Goal: Check status: Check status

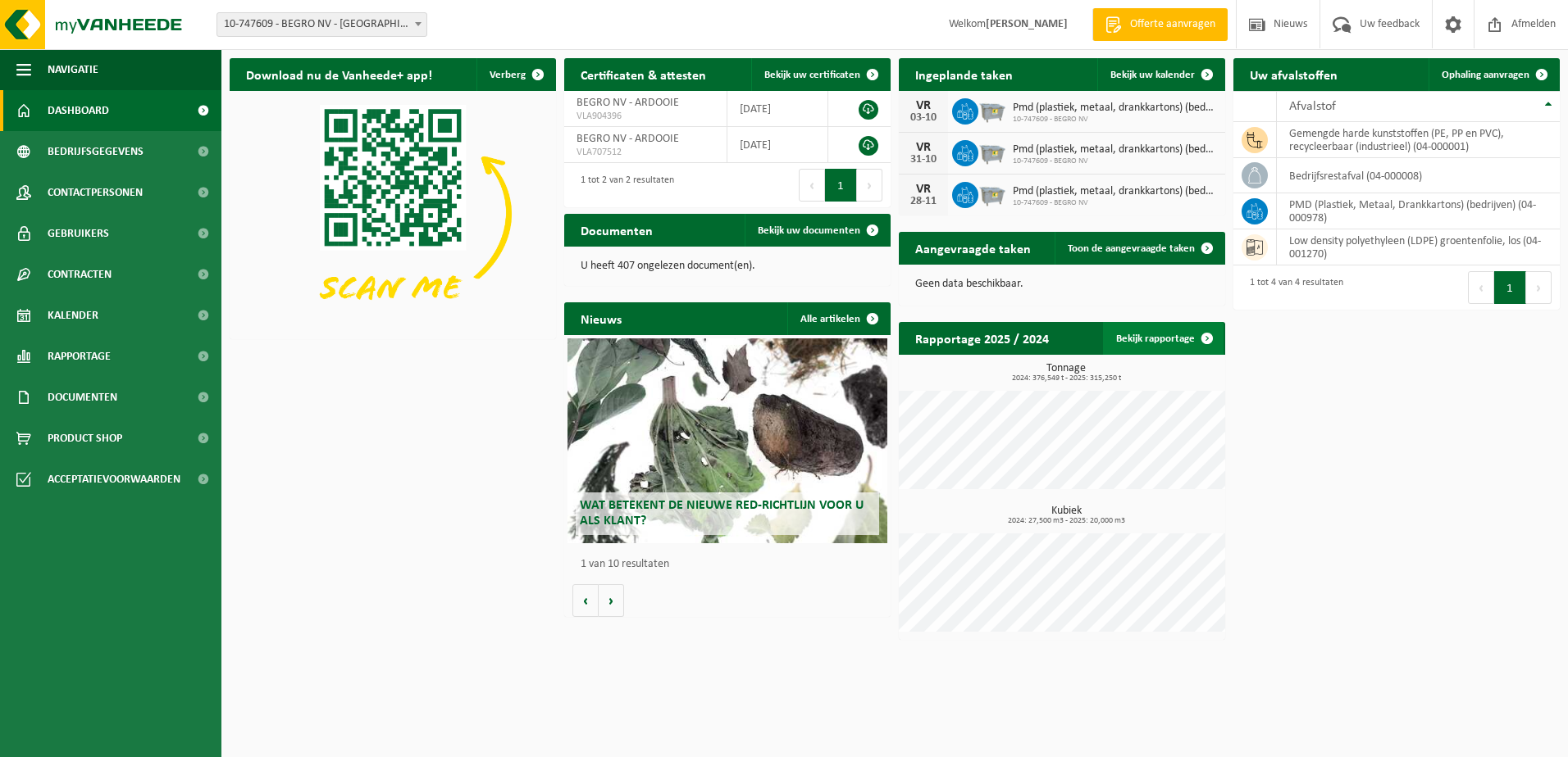
click at [1139, 335] on link "Bekijk rapportage" at bounding box center [1163, 339] width 121 height 33
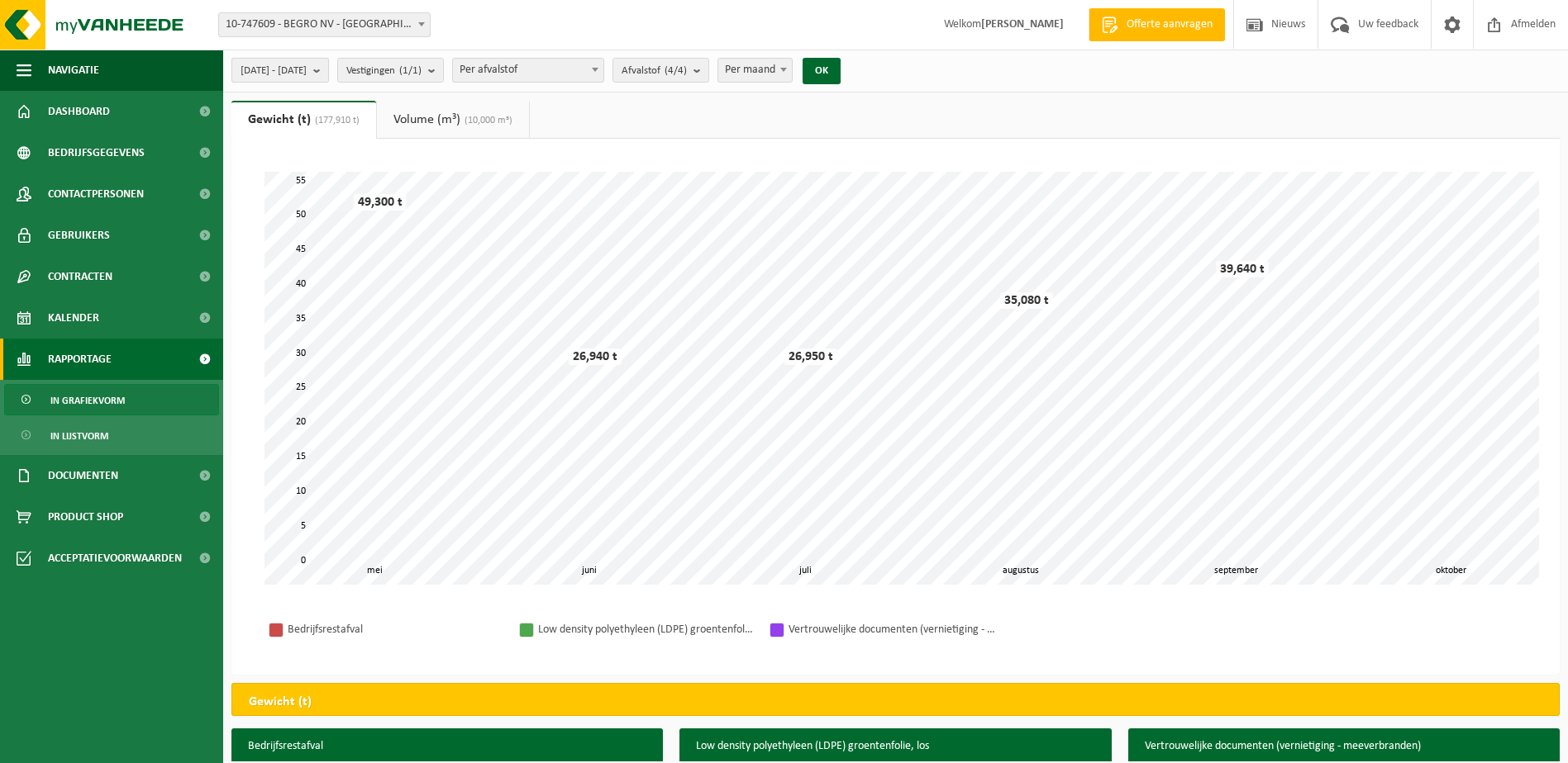
click at [306, 75] on span "[DATE] - [DATE]" at bounding box center [273, 71] width 66 height 25
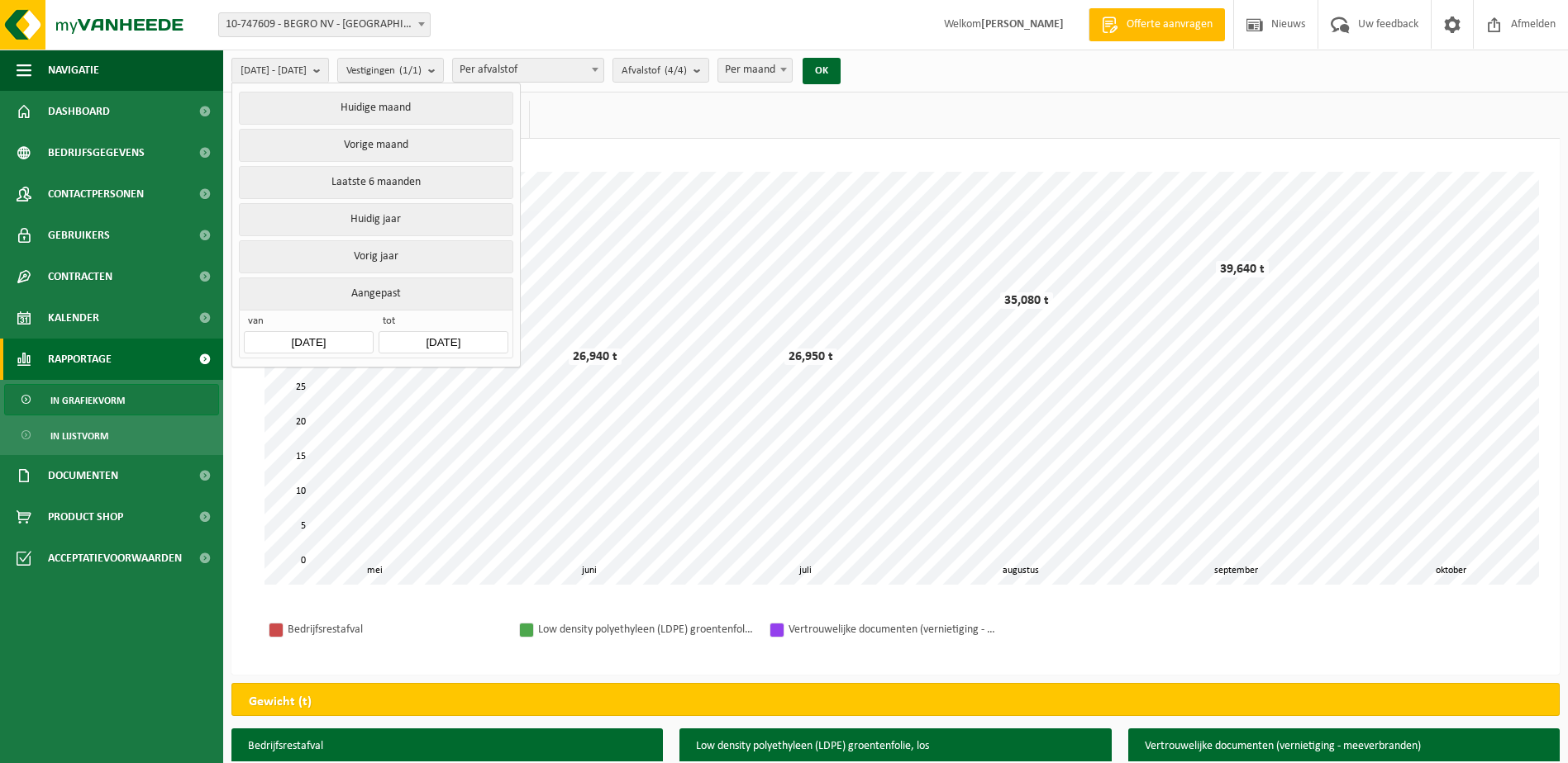
click at [380, 290] on button "Aangepast" at bounding box center [376, 293] width 274 height 33
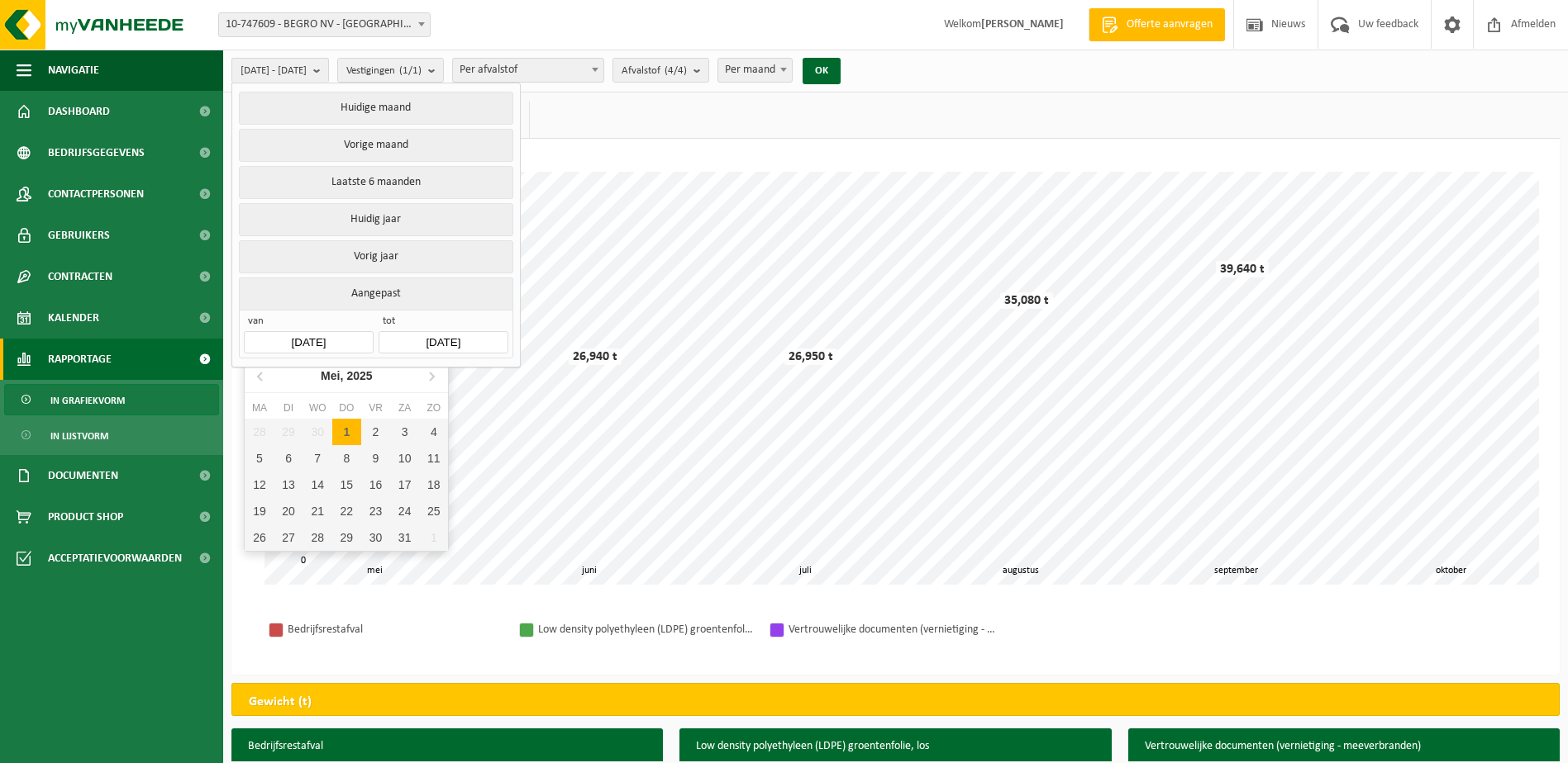
click at [371, 332] on input "[DATE]" at bounding box center [308, 342] width 129 height 22
click at [332, 384] on div "Mei, 2025" at bounding box center [347, 376] width 65 height 27
click at [332, 384] on div "2025" at bounding box center [346, 376] width 39 height 27
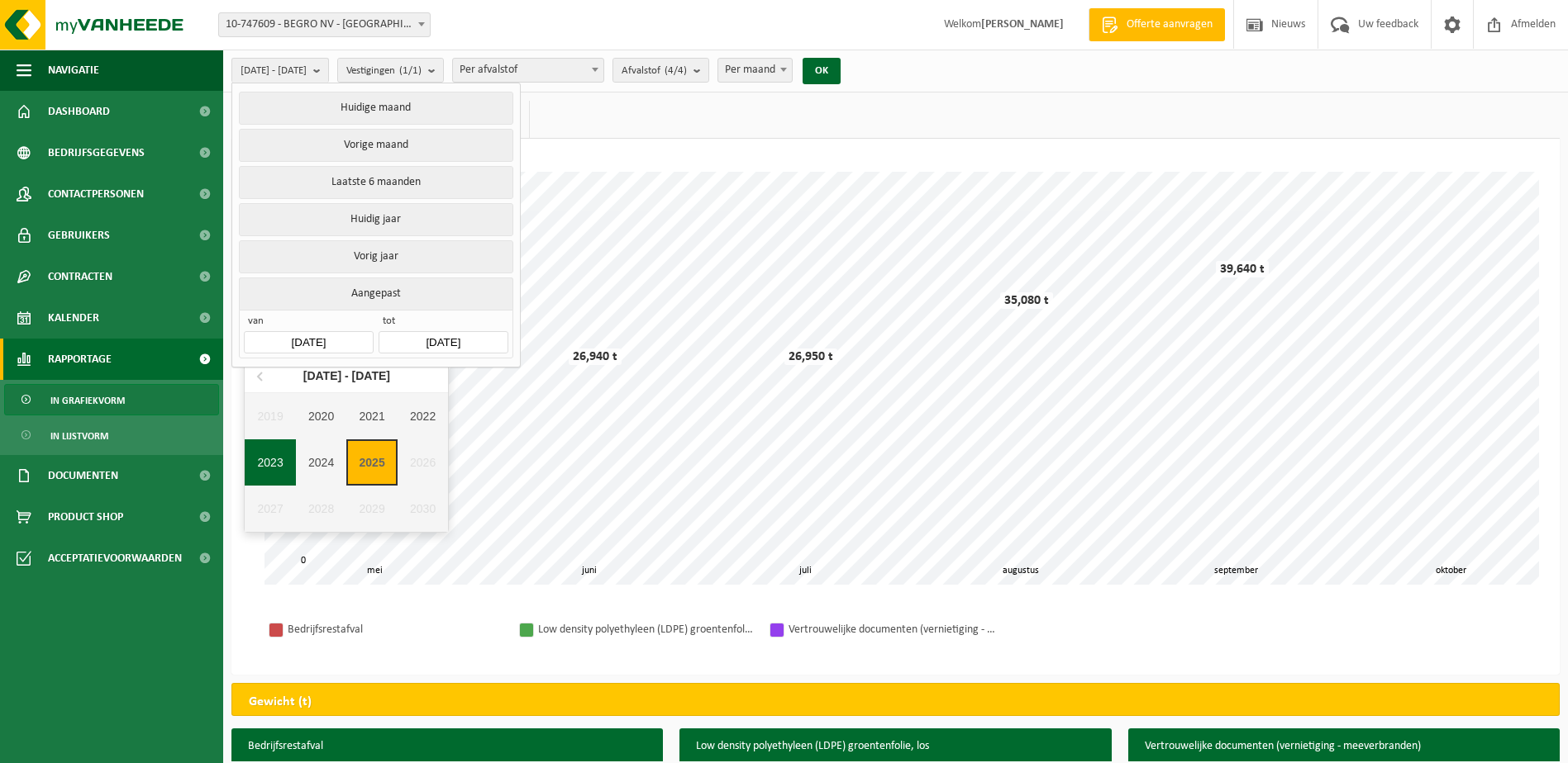
click at [286, 454] on div "2023" at bounding box center [270, 463] width 51 height 46
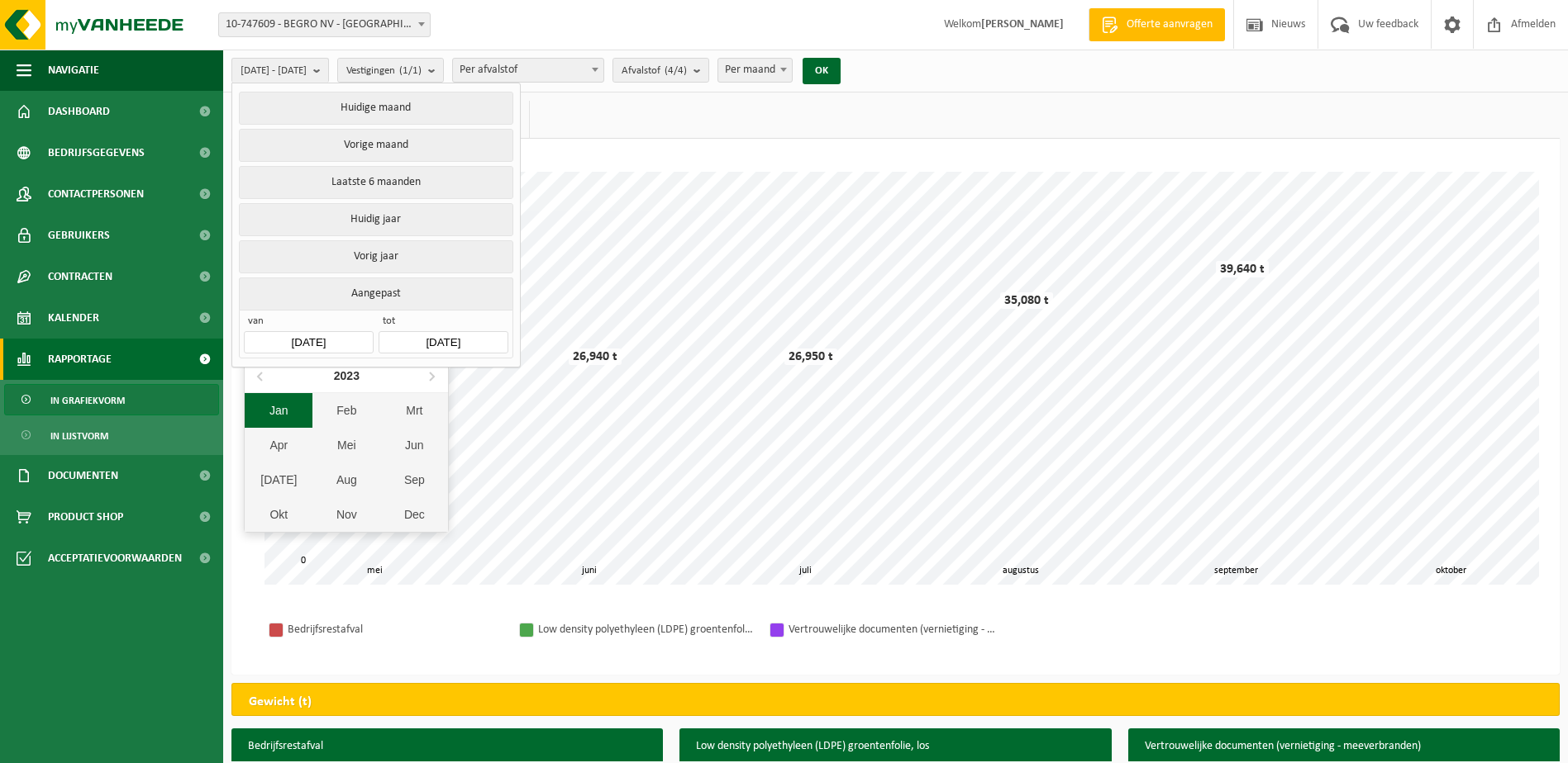
click at [292, 411] on div "Jan" at bounding box center [278, 411] width 68 height 35
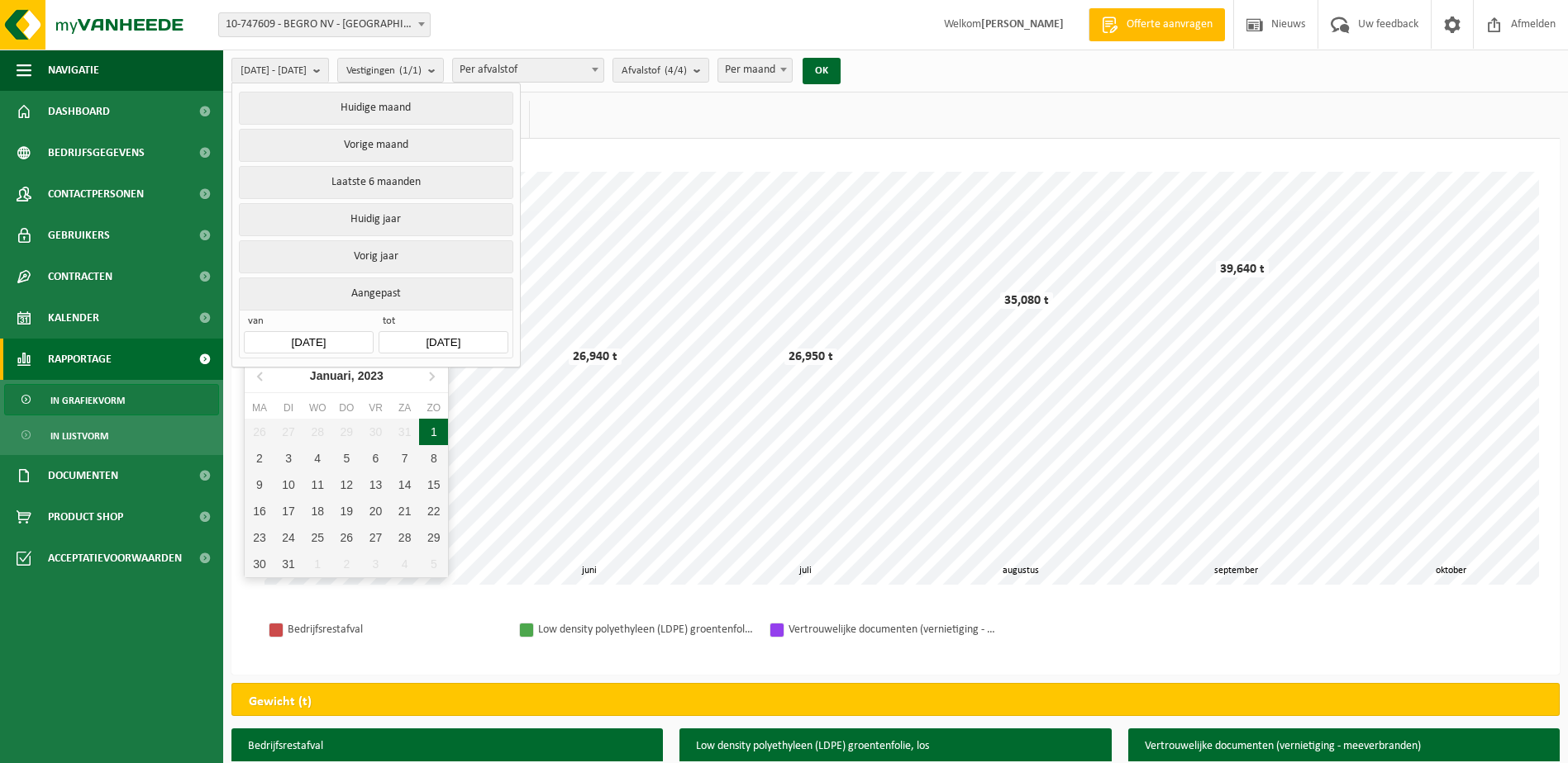
click at [429, 431] on div "1" at bounding box center [434, 432] width 29 height 27
type input "[DATE]"
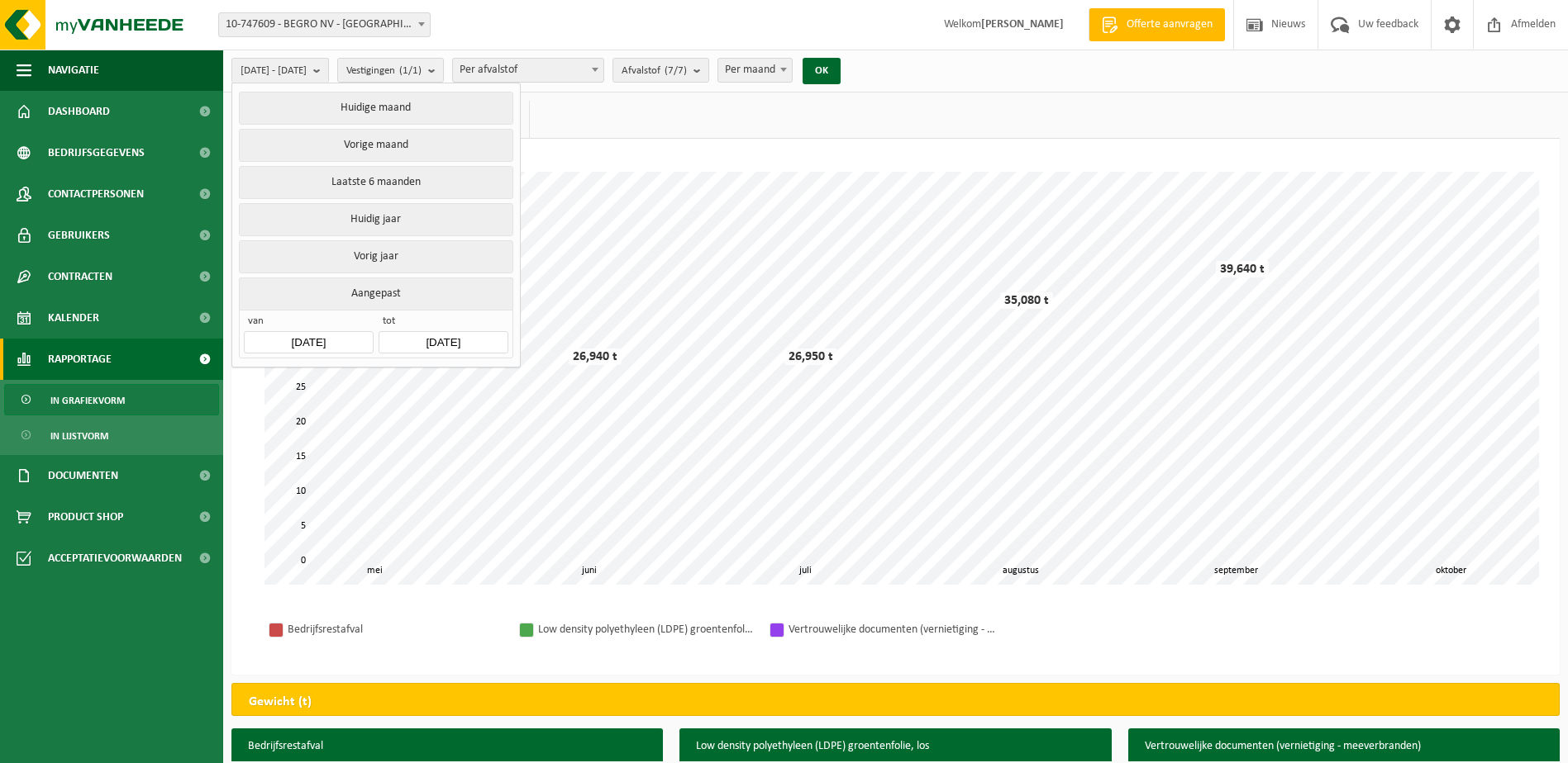
click at [474, 335] on input "[DATE]" at bounding box center [442, 342] width 129 height 22
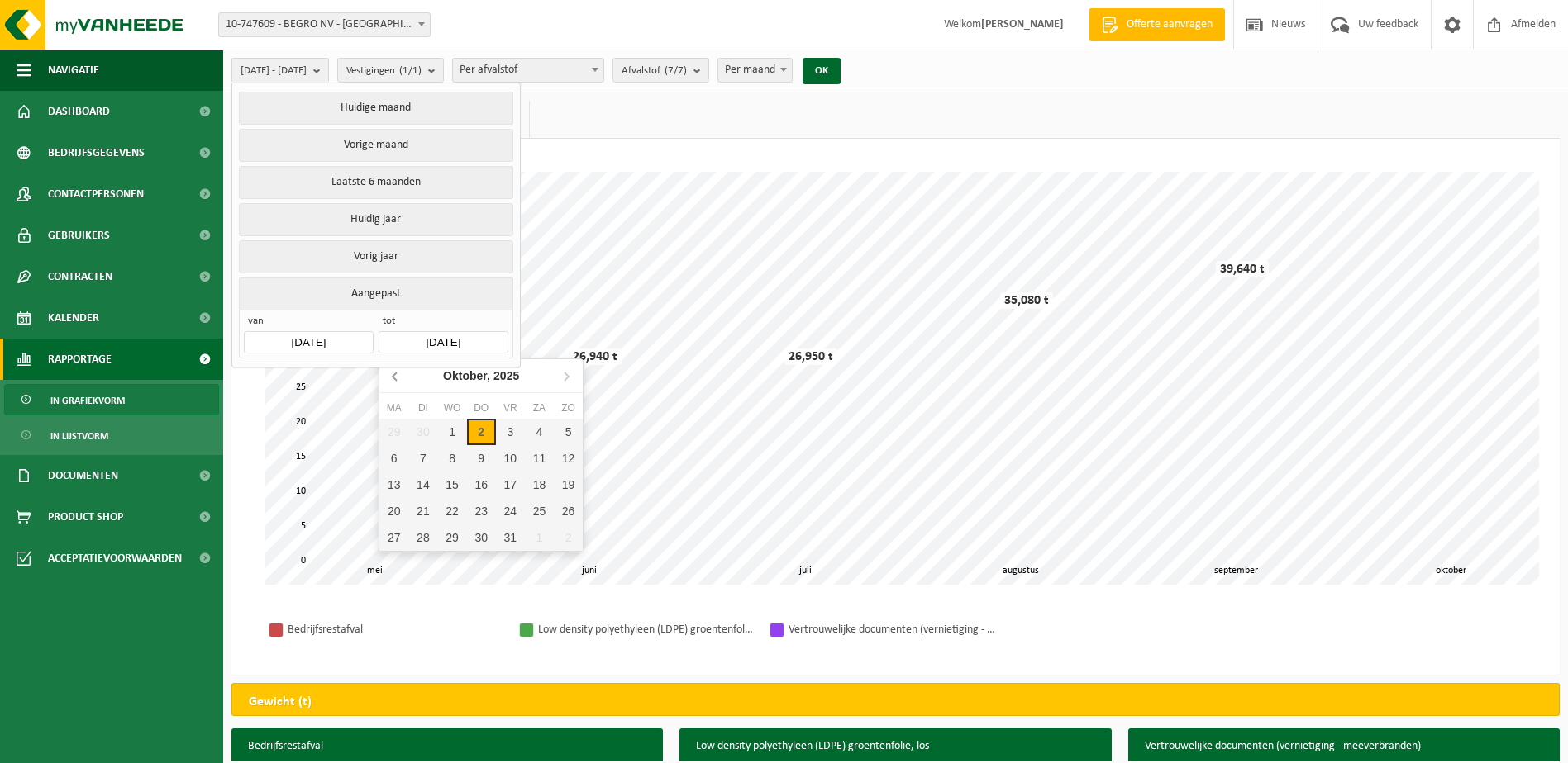
click at [398, 378] on icon at bounding box center [395, 376] width 27 height 27
click at [432, 374] on div "[DATE]" at bounding box center [481, 376] width 105 height 27
click at [396, 374] on icon at bounding box center [395, 377] width 4 height 9
click at [555, 518] on div "Dec" at bounding box center [549, 514] width 68 height 35
click at [421, 559] on div "31" at bounding box center [423, 564] width 29 height 27
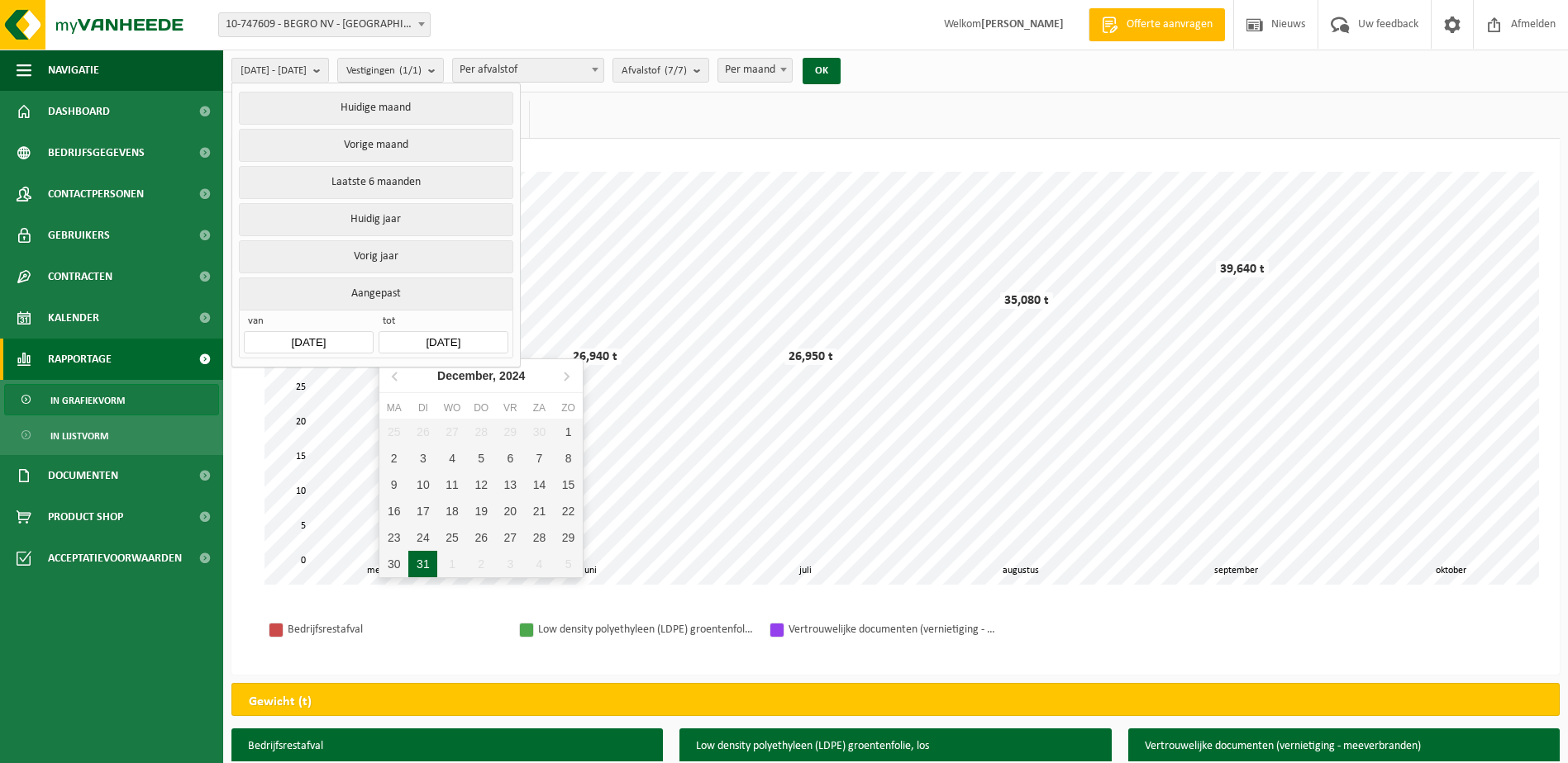
type input "[DATE]"
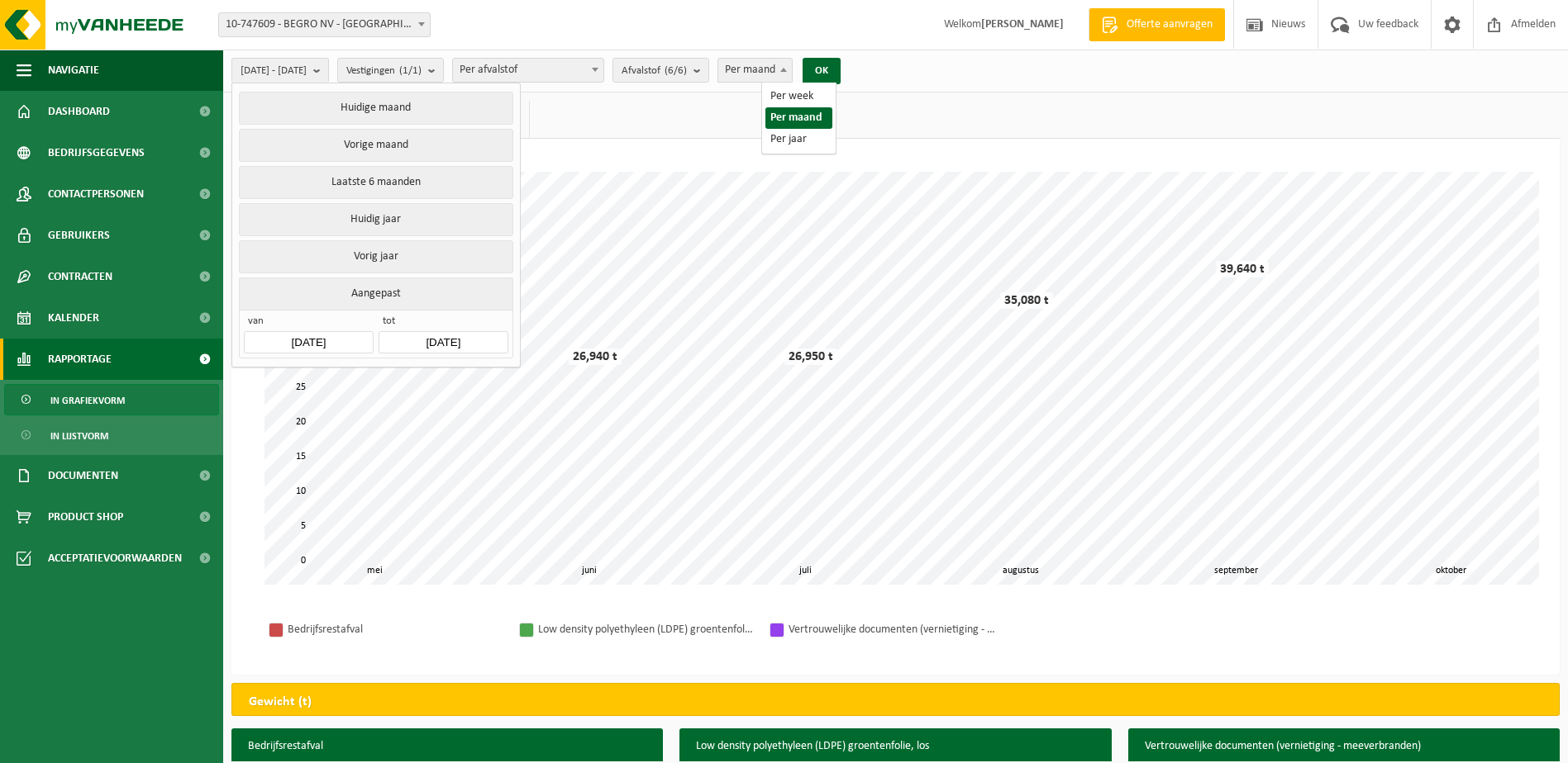
click at [787, 66] on span "Per maand" at bounding box center [755, 70] width 74 height 23
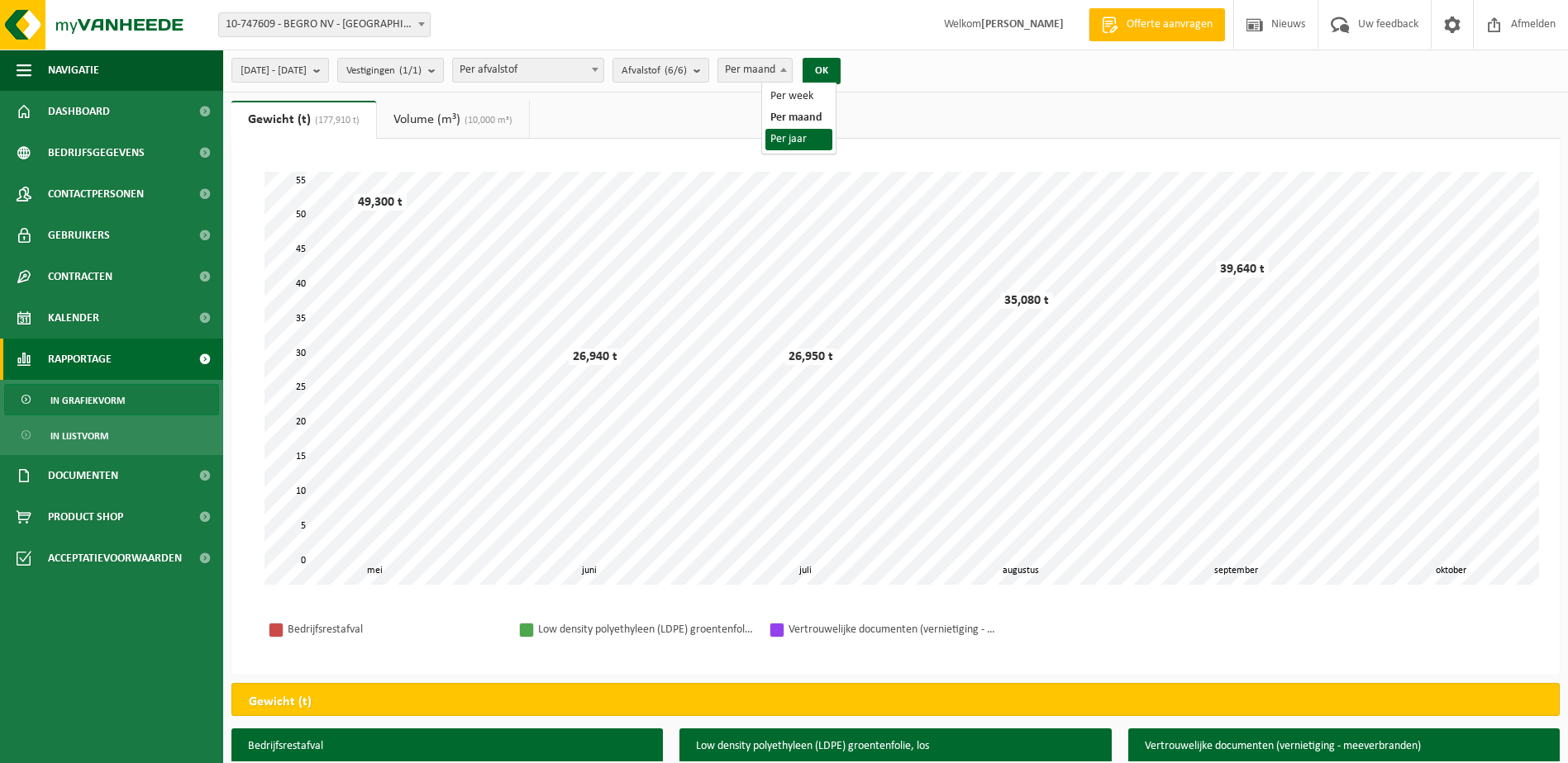
select select "3"
click at [840, 65] on button "OK" at bounding box center [822, 71] width 38 height 27
